Goal: Find specific page/section: Find specific page/section

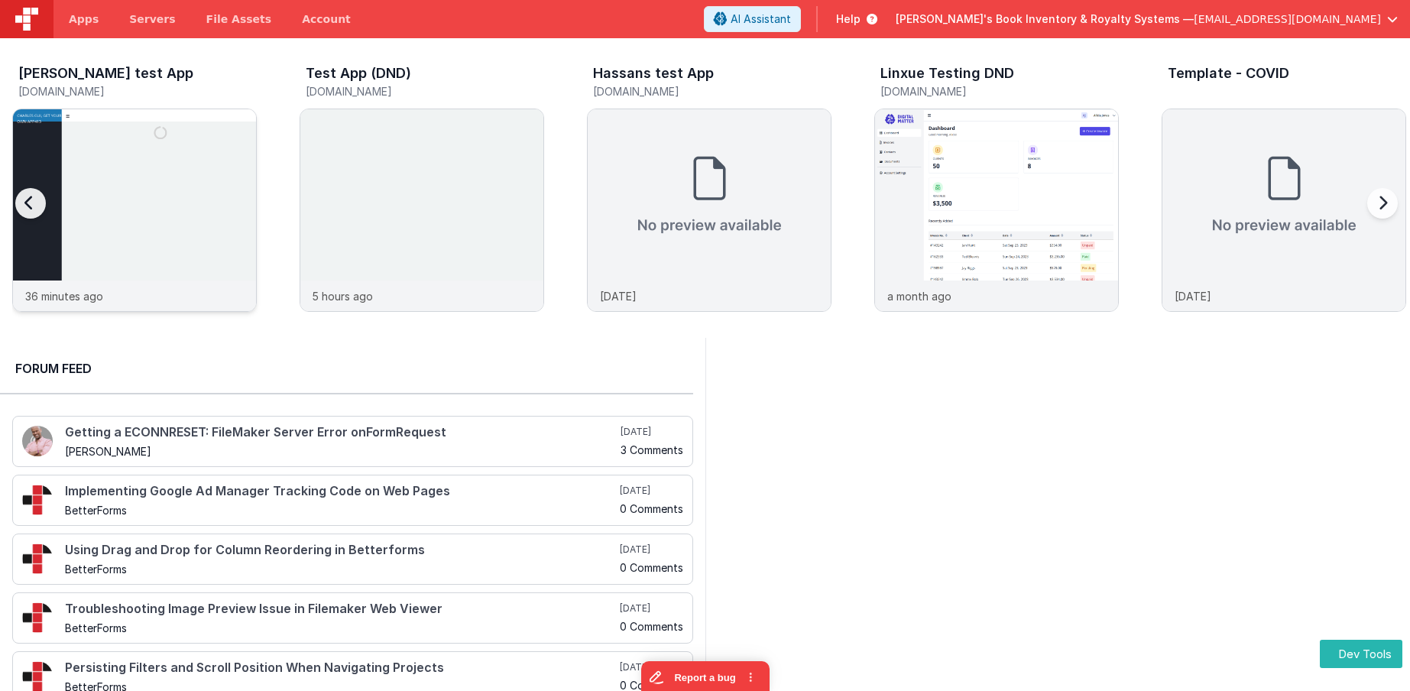
click at [80, 223] on img at bounding box center [134, 230] width 243 height 243
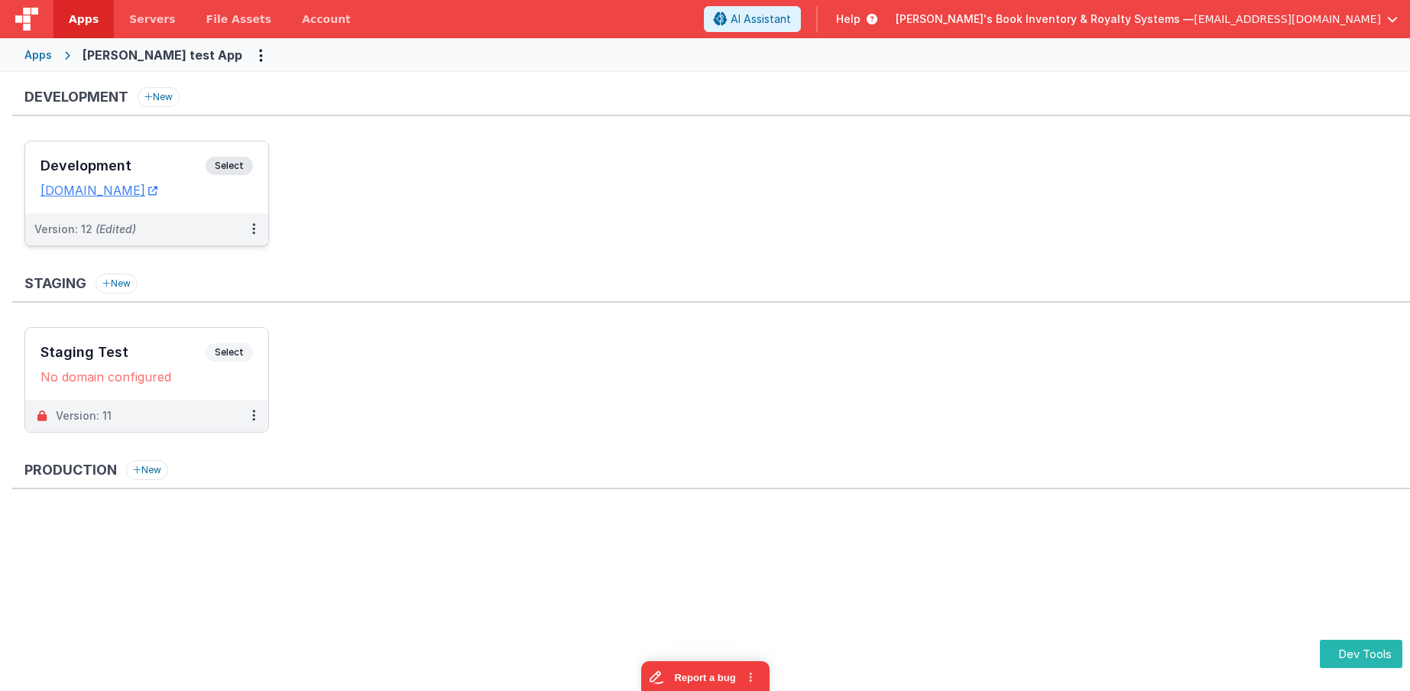
click at [183, 160] on h3 "Development" at bounding box center [122, 165] width 165 height 15
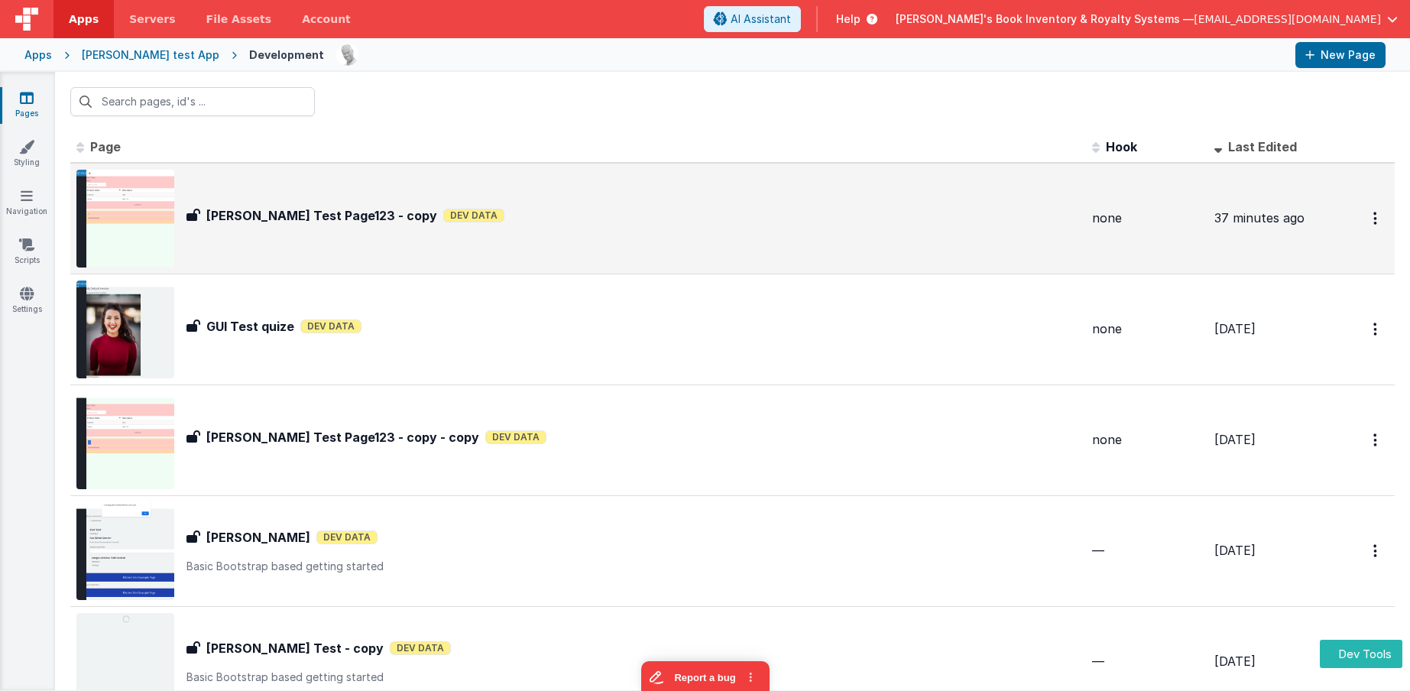
click at [137, 203] on img at bounding box center [125, 219] width 98 height 98
